Goal: Task Accomplishment & Management: Manage account settings

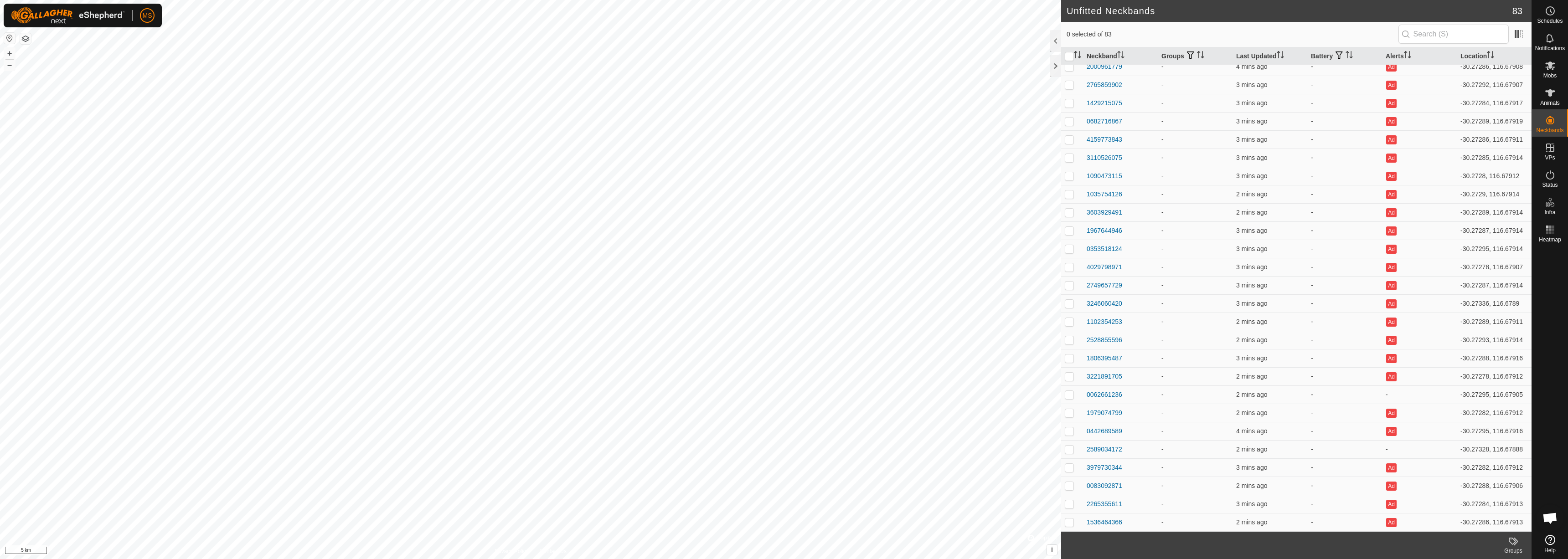
scroll to position [1046, 0]
click at [1552, 89] on icon at bounding box center [1550, 93] width 11 height 11
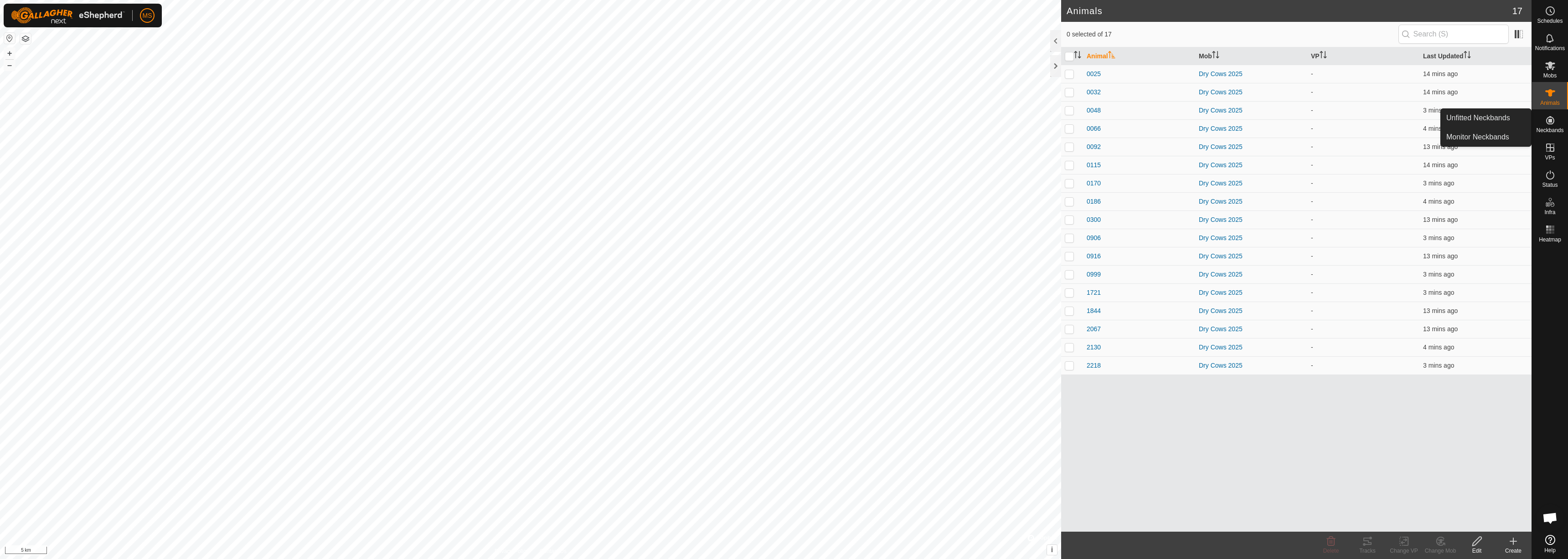
click at [1552, 115] on icon at bounding box center [1550, 121] width 11 height 11
click at [1512, 133] on link "Monitor Neckbands" at bounding box center [1486, 137] width 90 height 19
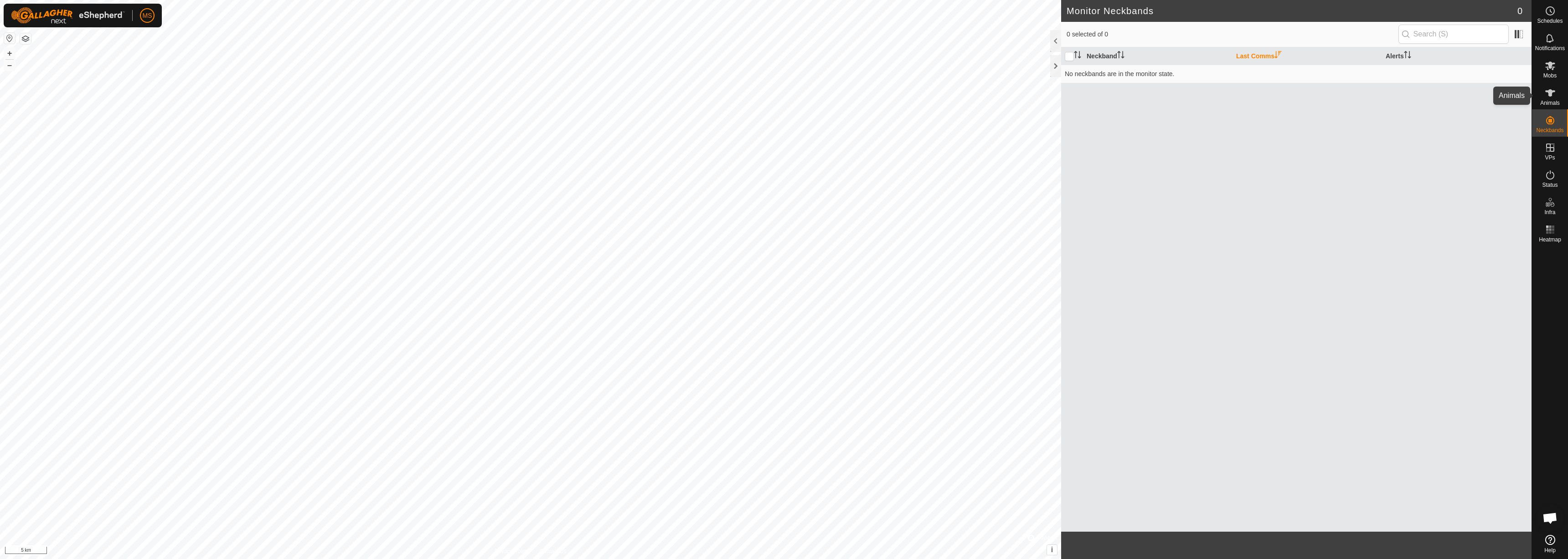
click at [1551, 102] on span "Animals" at bounding box center [1550, 102] width 19 height 6
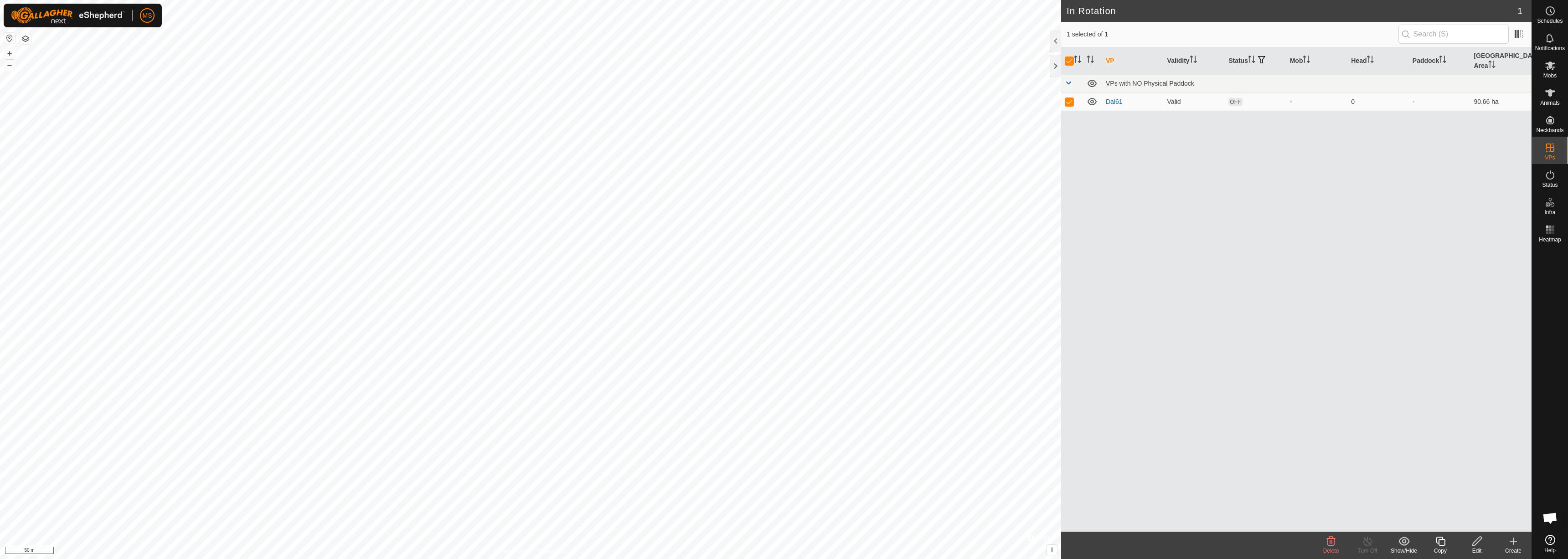
click at [1481, 541] on icon at bounding box center [1477, 541] width 11 height 11
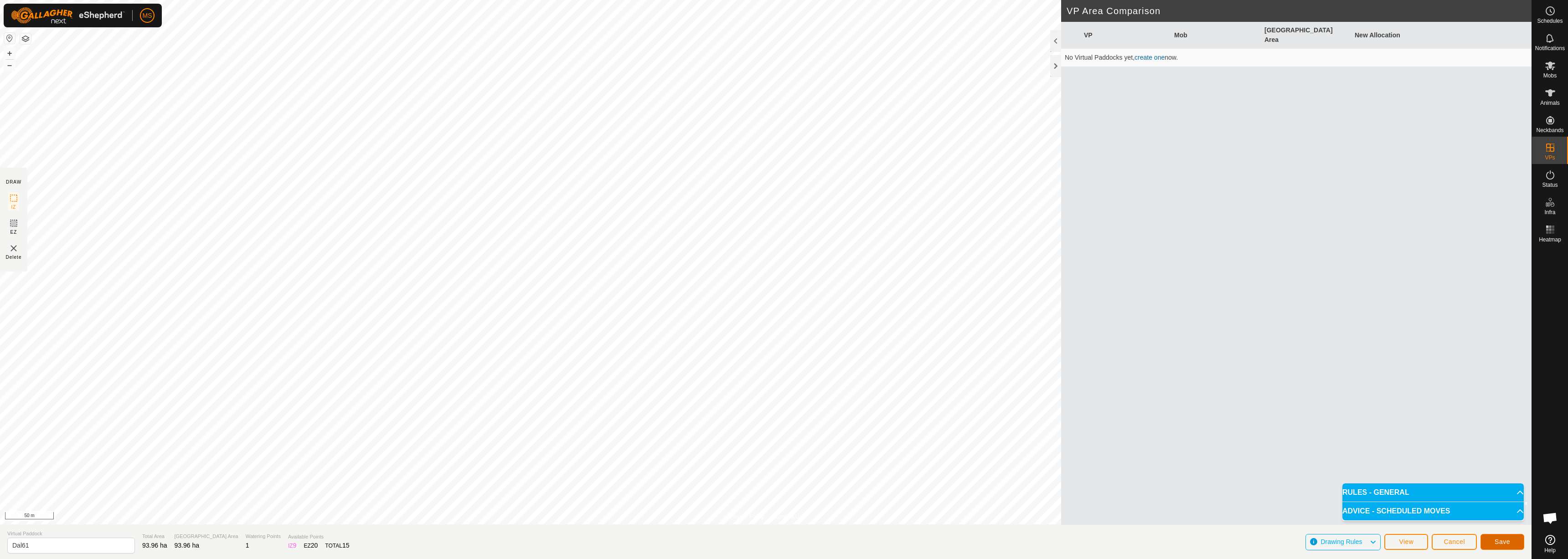
click at [1509, 546] on button "Save" at bounding box center [1502, 542] width 44 height 16
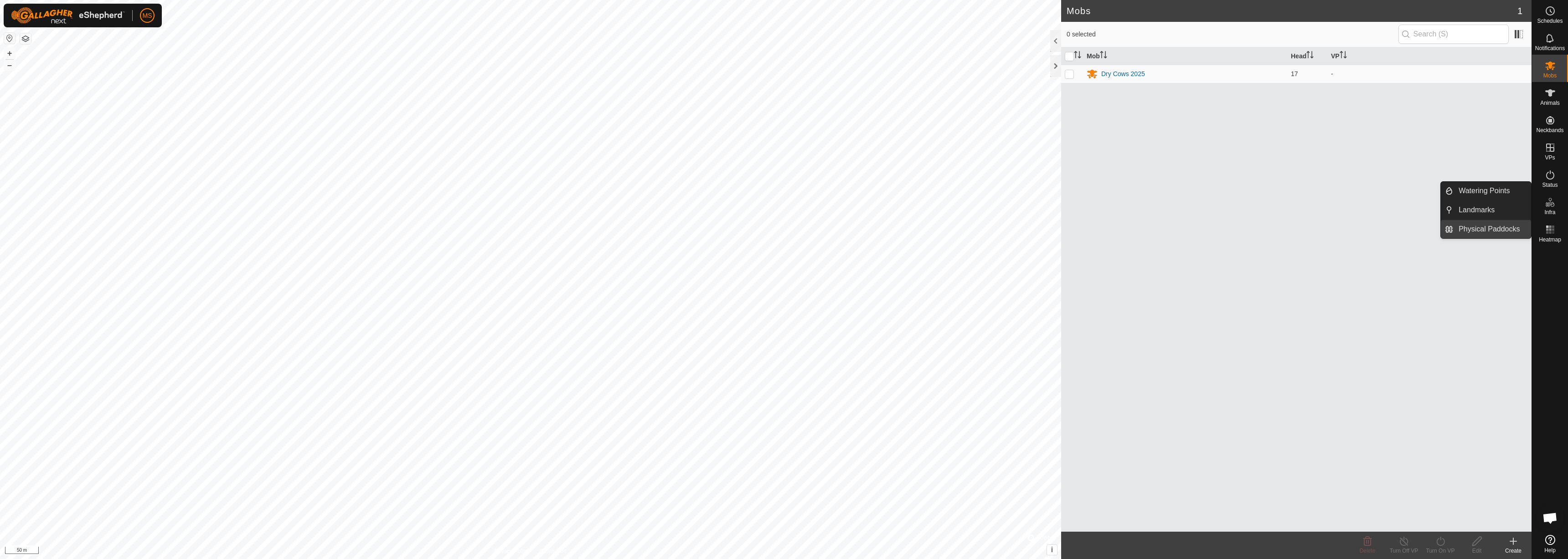
click at [1506, 225] on link "Physical Paddocks" at bounding box center [1491, 229] width 78 height 19
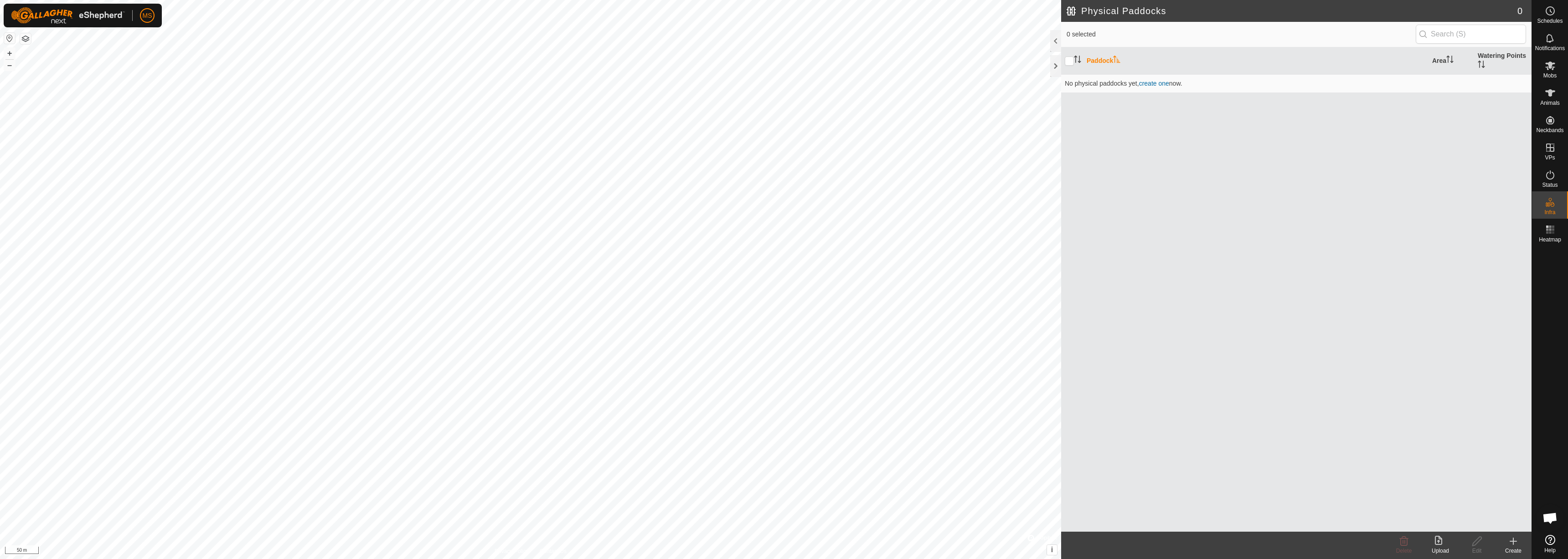
click at [1442, 540] on icon at bounding box center [1441, 541] width 11 height 11
